Goal: Information Seeking & Learning: Understand process/instructions

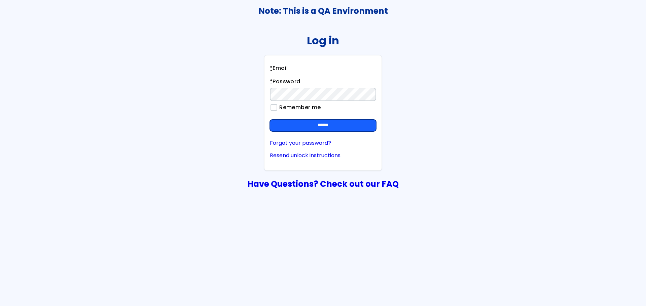
click at [331, 123] on input "******" at bounding box center [323, 126] width 106 height 12
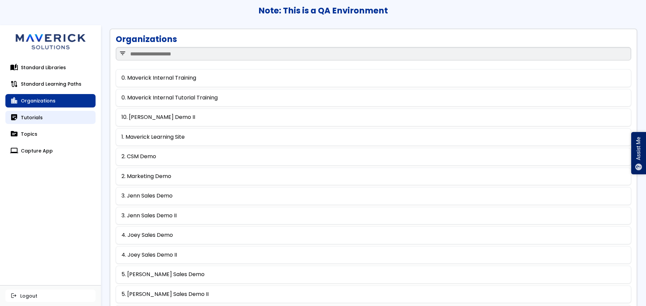
click at [47, 118] on link "sticky_note_2 Tutorials" at bounding box center [50, 117] width 90 height 13
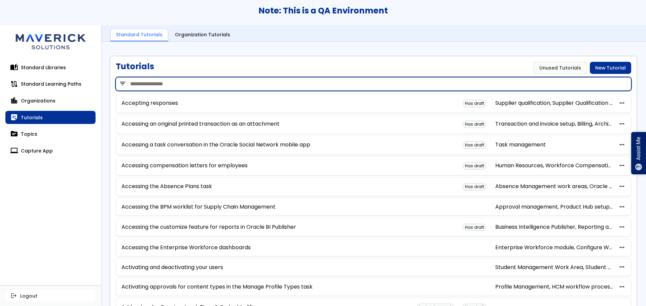
click at [216, 83] on input "search" at bounding box center [373, 83] width 515 height 13
type input "*******"
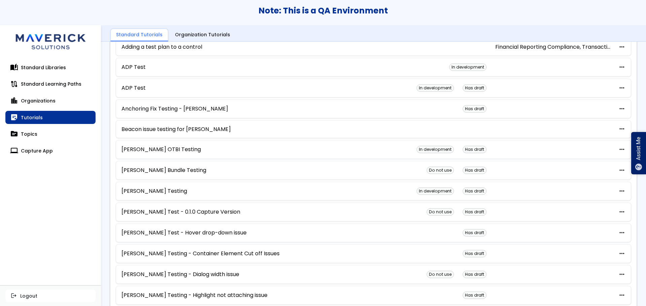
scroll to position [56, 0]
click at [175, 110] on link "Anchoring Fix Testing - [PERSON_NAME]" at bounding box center [174, 109] width 107 height 6
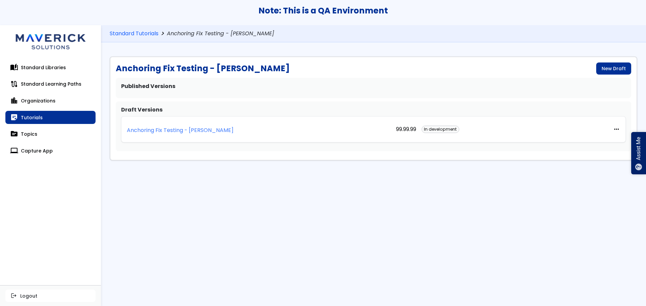
click at [179, 126] on link "Anchoring Fix Testing - [PERSON_NAME]" at bounding box center [180, 129] width 107 height 15
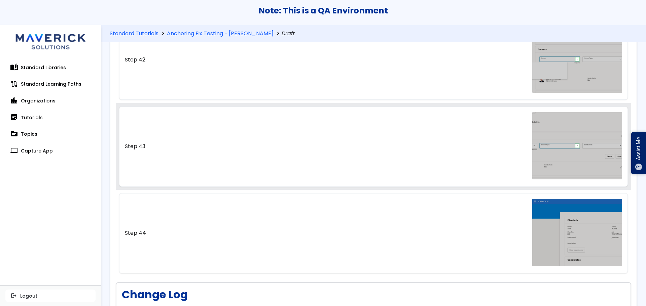
scroll to position [3717, 0]
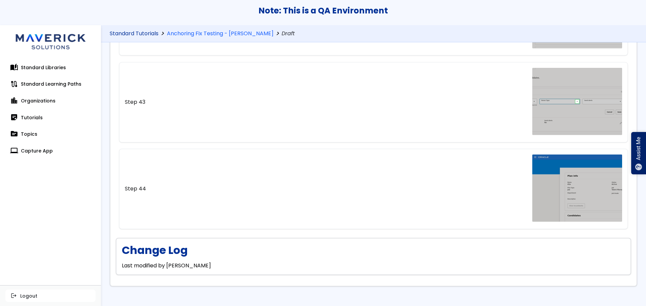
click at [150, 32] on link "Standard Tutorials" at bounding box center [134, 34] width 49 height 6
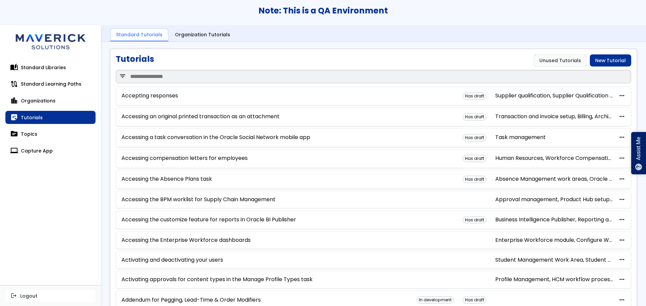
scroll to position [13, 0]
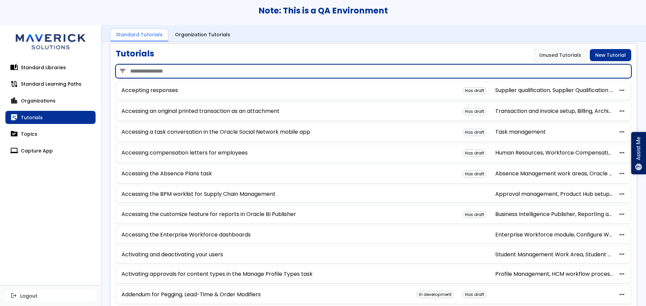
click at [210, 70] on input "search" at bounding box center [373, 71] width 515 height 13
type input "*******"
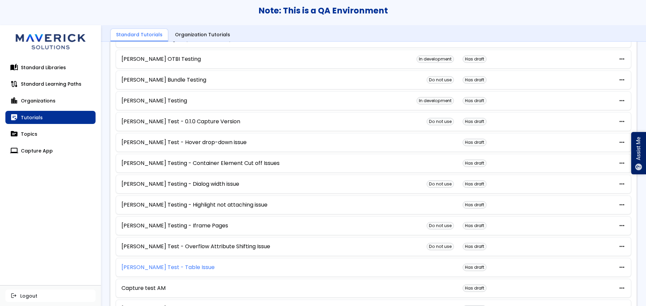
scroll to position [144, 0]
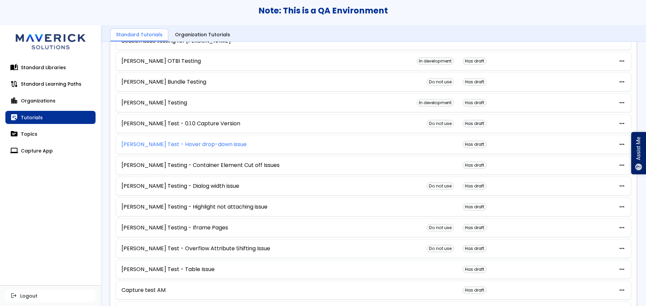
click at [188, 144] on link "[PERSON_NAME] Test - Hover drop-down issue" at bounding box center [183, 145] width 125 height 6
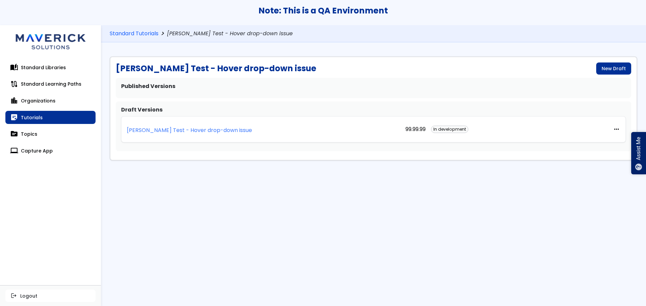
click at [191, 132] on p "[PERSON_NAME] Test - Hover drop-down issue" at bounding box center [189, 130] width 125 height 6
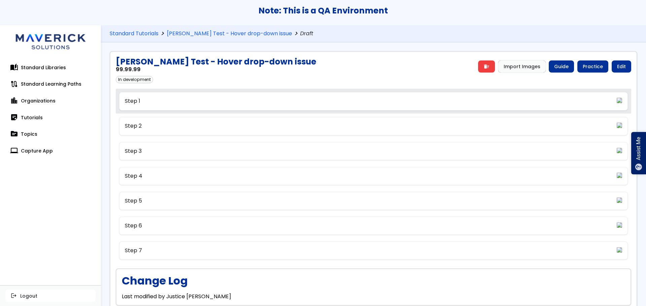
click at [211, 106] on link "Step 1" at bounding box center [373, 101] width 509 height 18
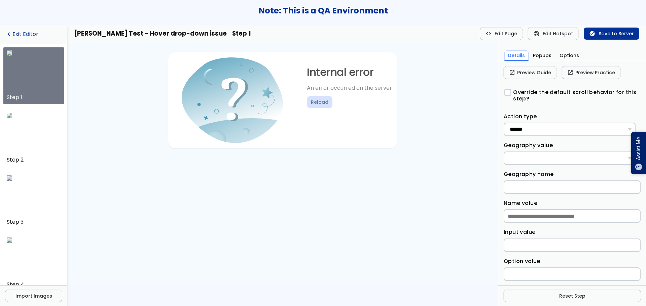
click at [17, 32] on link "navigate_before Exit Editor" at bounding box center [33, 34] width 57 height 6
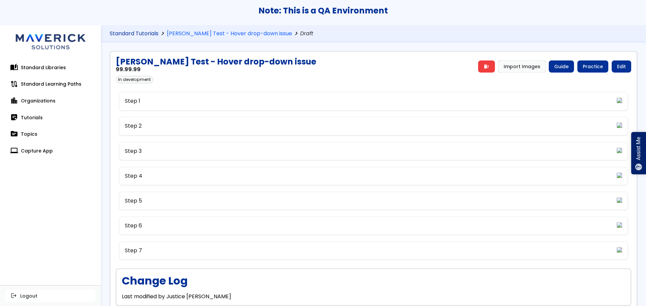
click at [137, 31] on link "Standard Tutorials" at bounding box center [134, 34] width 49 height 6
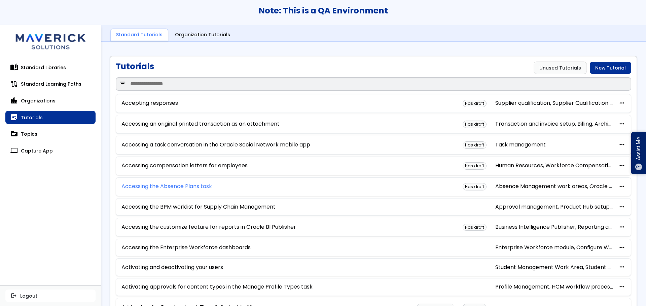
click at [176, 184] on link "Accessing the Absence Plans task" at bounding box center [166, 187] width 90 height 6
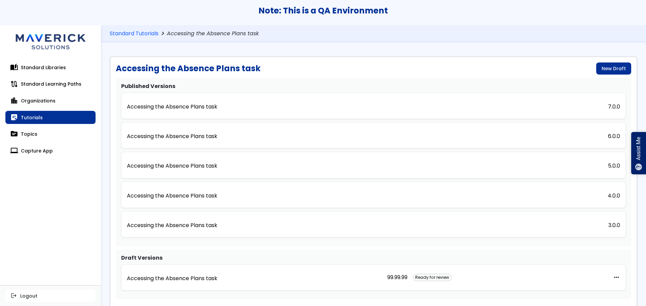
scroll to position [22, 0]
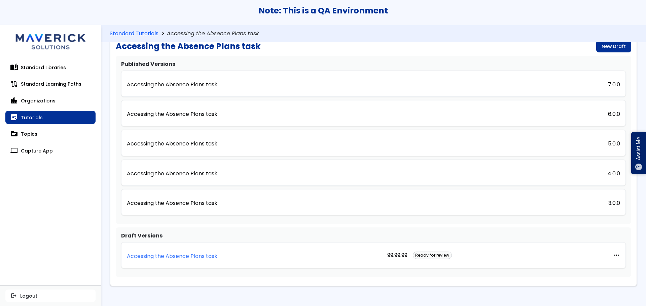
click at [183, 252] on link "Accessing the Absence Plans task" at bounding box center [172, 255] width 90 height 15
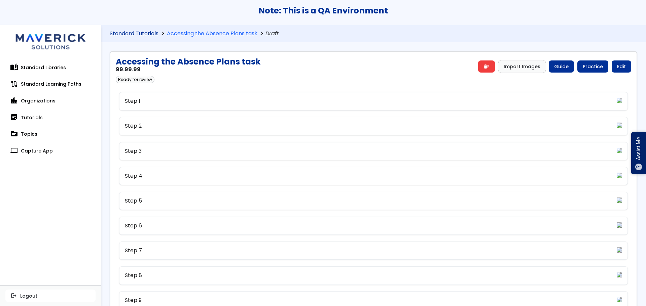
click at [137, 36] on link "Standard Tutorials" at bounding box center [134, 34] width 49 height 6
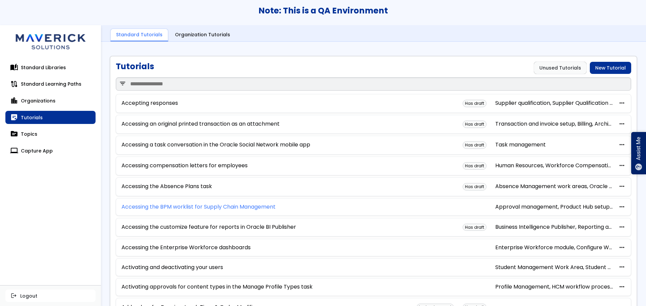
click at [182, 210] on link "Accessing the BPM worklist for Supply Chain Management" at bounding box center [198, 207] width 154 height 6
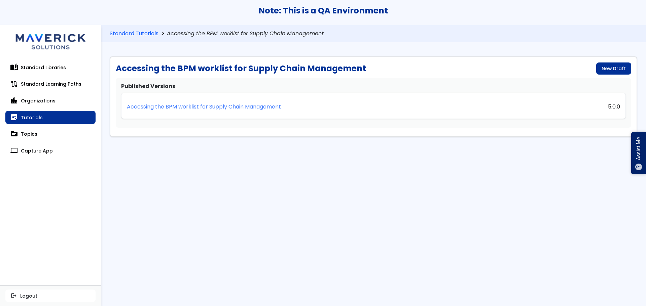
click at [211, 103] on link "Accessing the BPM worklist for Supply Chain Management" at bounding box center [204, 106] width 154 height 15
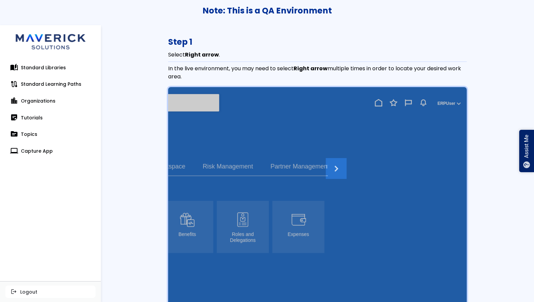
scroll to position [20, 0]
